Goal: Answer question/provide support: Share knowledge or assist other users

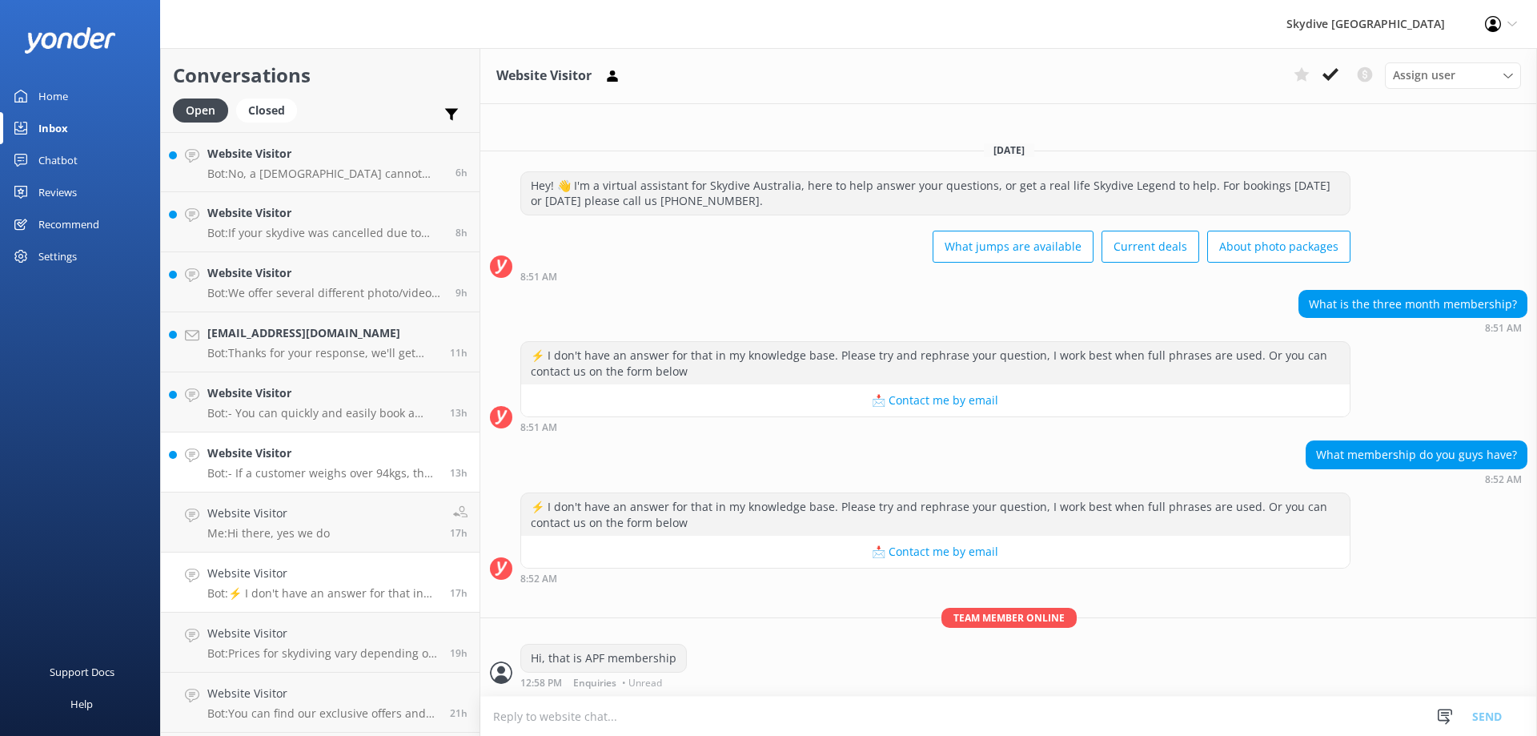
click at [311, 467] on p "Bot: - If a customer weighs over 94kgs, the Reservations team must be notified …" at bounding box center [322, 473] width 231 height 14
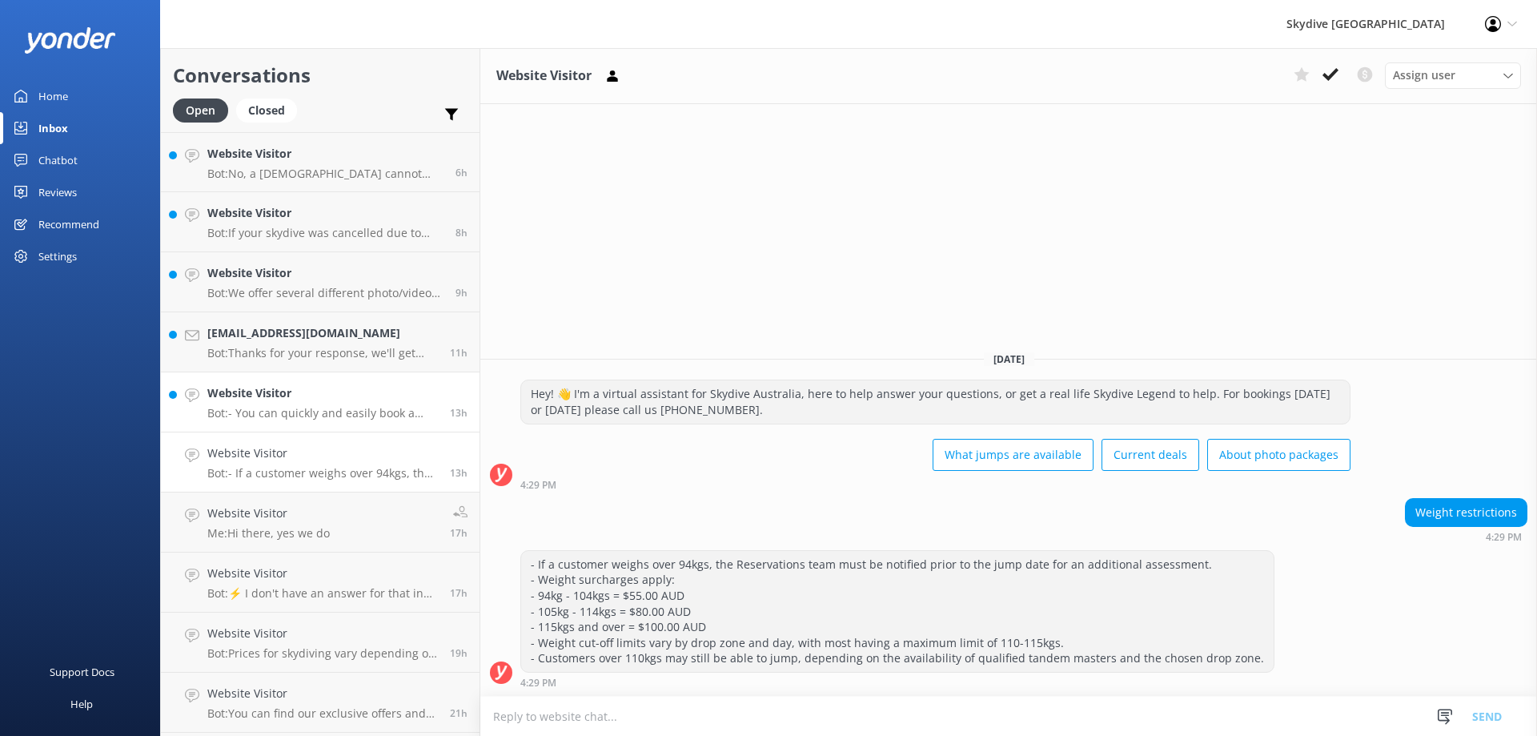
click at [307, 415] on p "Bot: - You can quickly and easily book a tandem skydive online and see live ava…" at bounding box center [322, 413] width 231 height 14
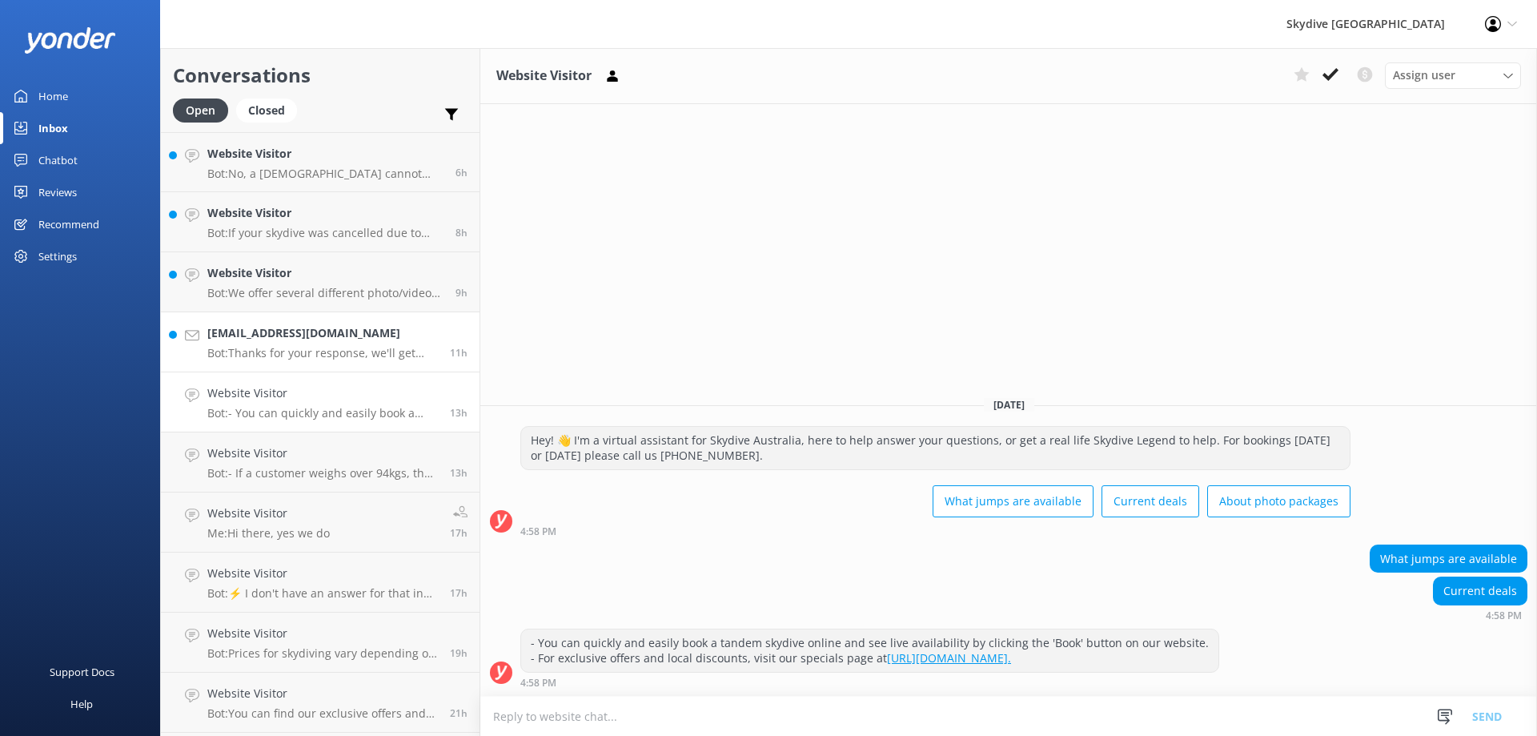
click at [304, 354] on p "Bot: Thanks for your response, we'll get back to you as soon as we can during o…" at bounding box center [322, 353] width 231 height 14
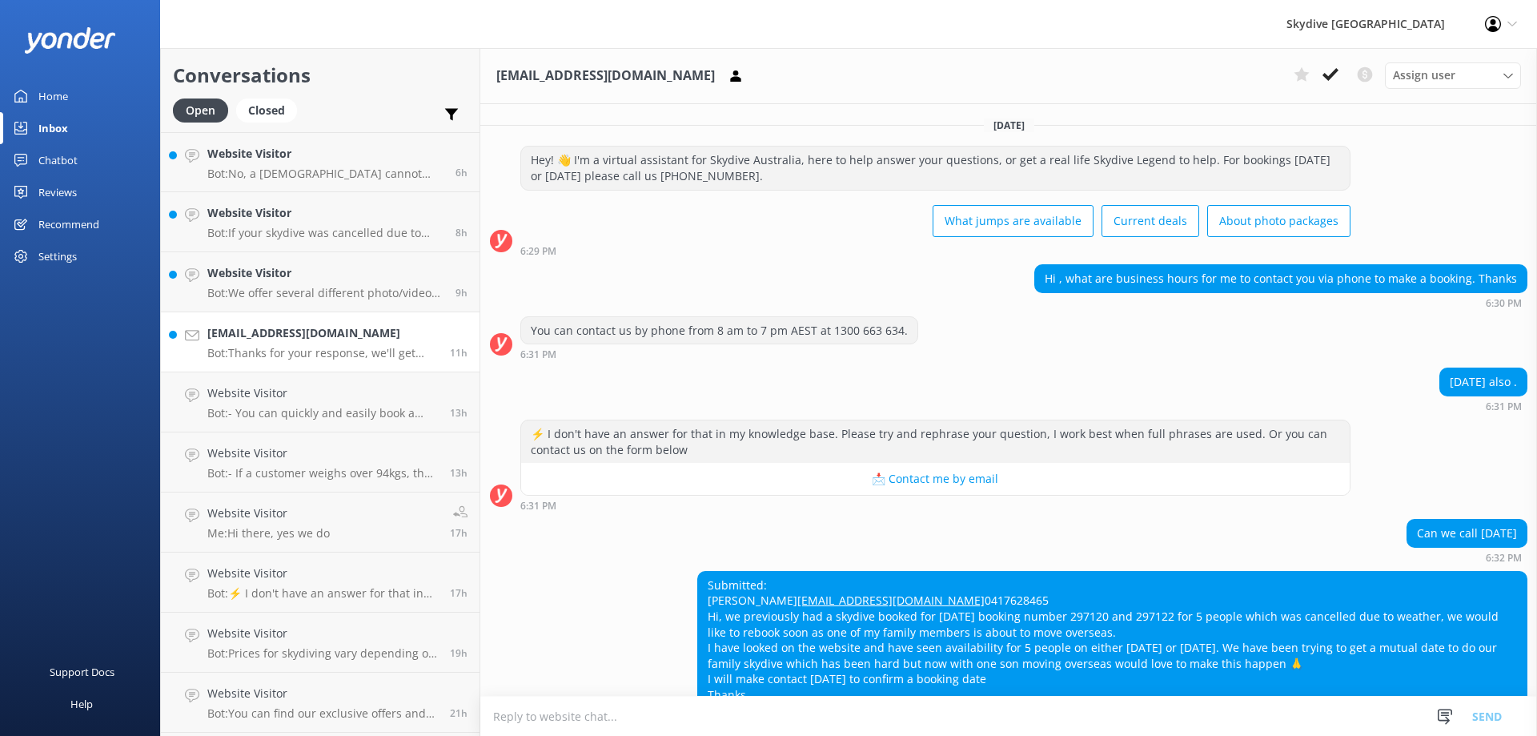
scroll to position [135, 0]
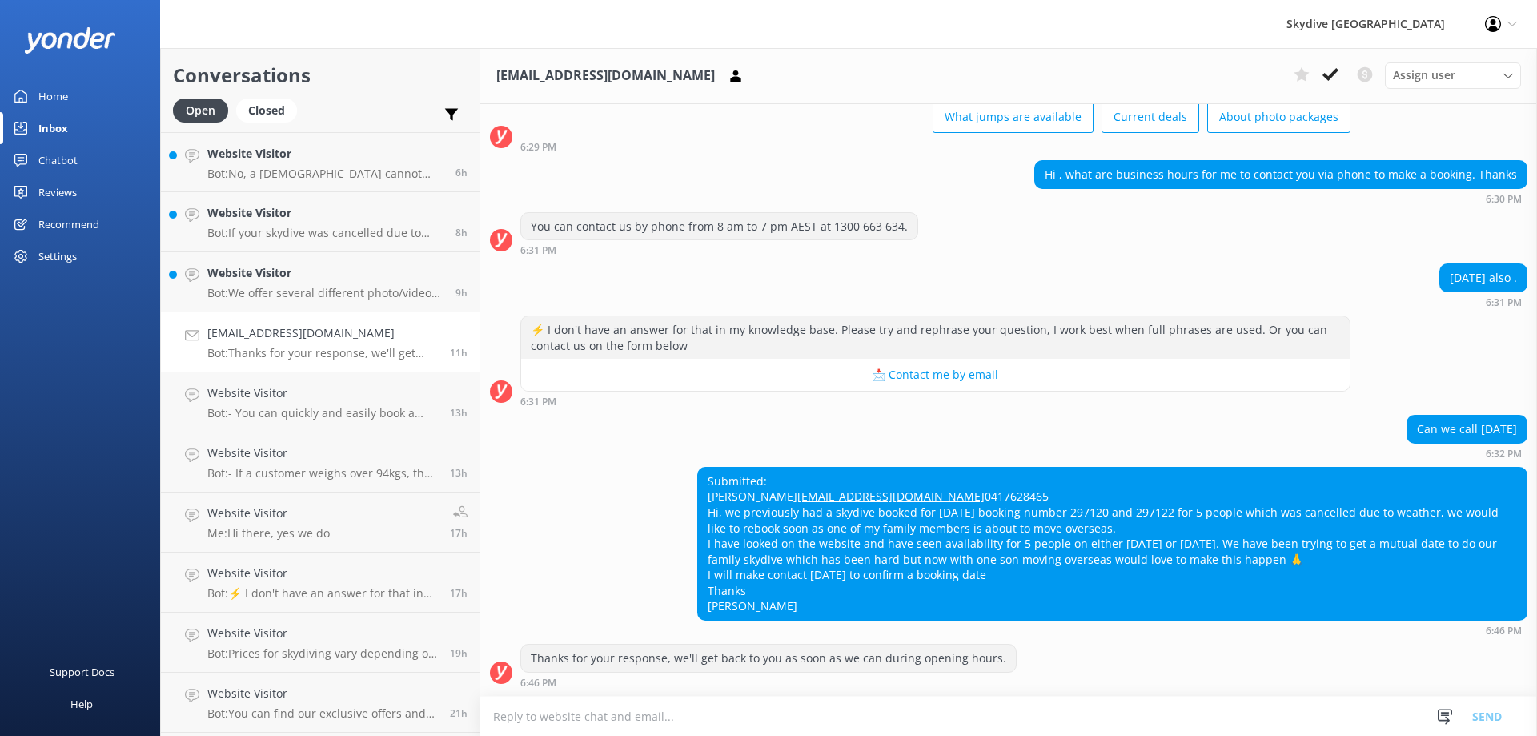
drag, startPoint x: 802, startPoint y: 613, endPoint x: 694, endPoint y: 449, distance: 196.5
click at [694, 467] on div "Submitted: [PERSON_NAME] [EMAIL_ADDRESS][DOMAIN_NAME] 0417628465 Hi, we previou…" at bounding box center [1008, 551] width 1057 height 169
copy div "Submitted: [PERSON_NAME] [EMAIL_ADDRESS][DOMAIN_NAME] 0417628465 Hi, we previou…"
